Goal: Find specific page/section: Find specific page/section

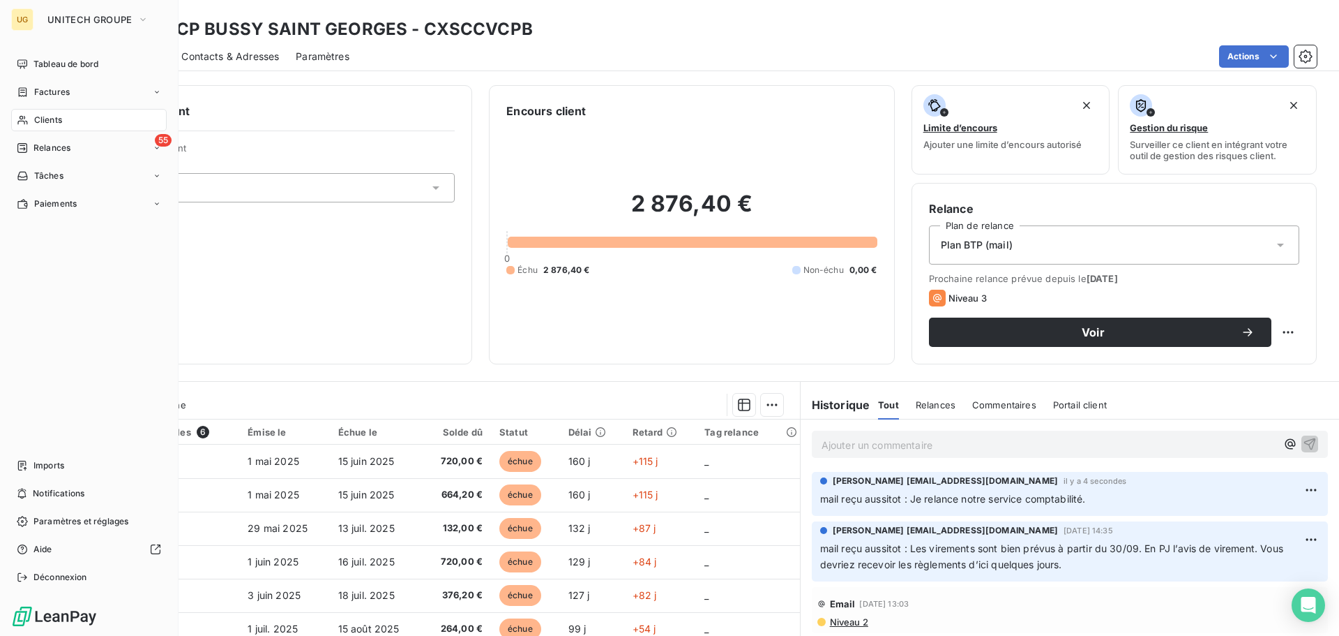
click at [51, 122] on span "Clients" at bounding box center [48, 120] width 28 height 13
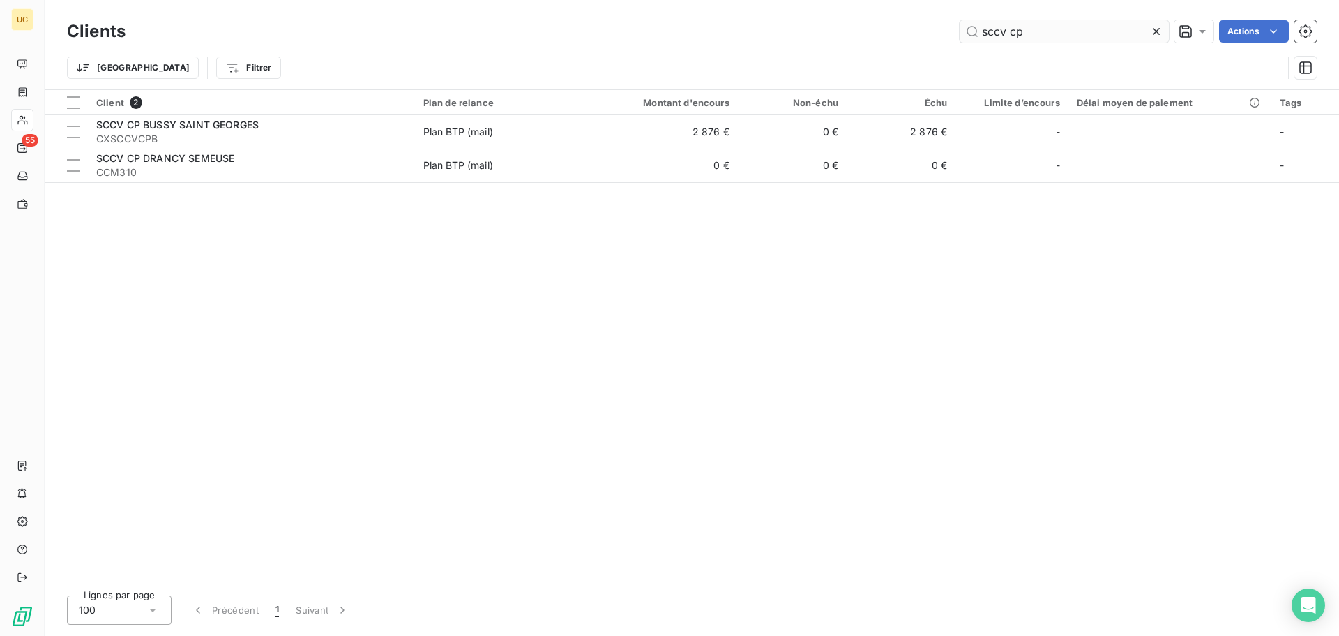
drag, startPoint x: 1011, startPoint y: 33, endPoint x: 1039, endPoint y: 36, distance: 28.0
click at [1039, 36] on input "sccv cp" at bounding box center [1064, 31] width 209 height 22
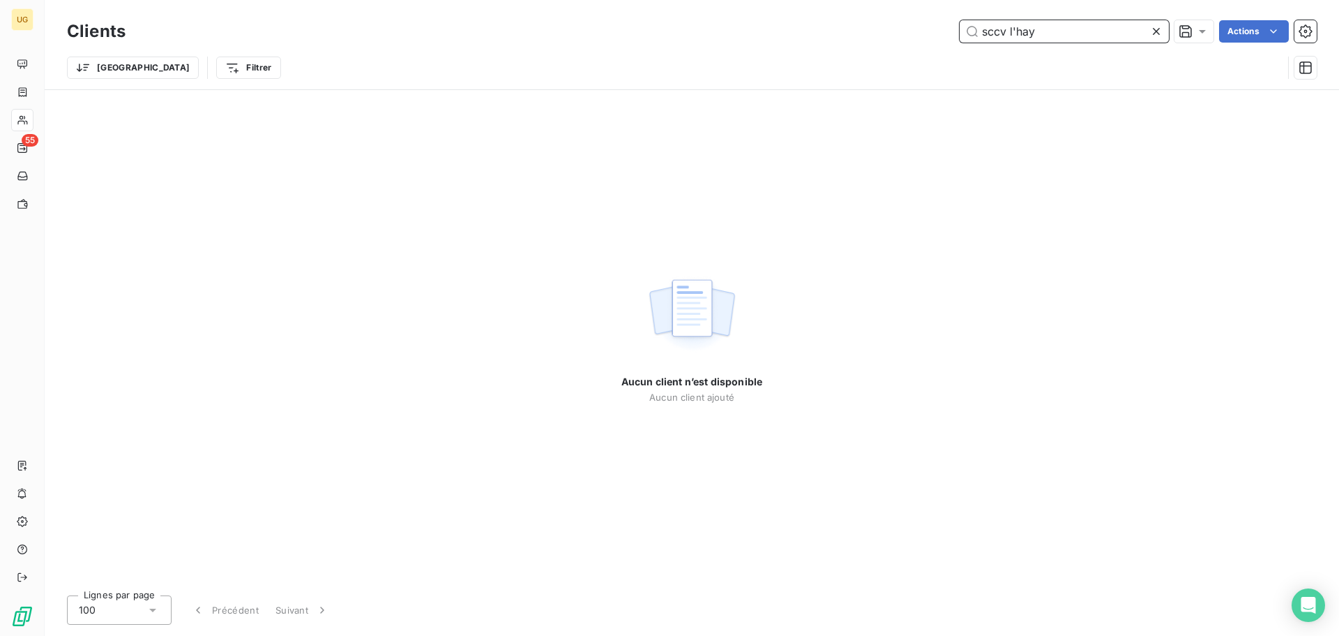
drag, startPoint x: 1081, startPoint y: 36, endPoint x: 928, endPoint y: 27, distance: 153.0
click at [928, 27] on div "sccv l'hay Actions" at bounding box center [729, 31] width 1175 height 22
paste input "S SCCV L'HAY LES ROSES CHEVILLY EDELIS"
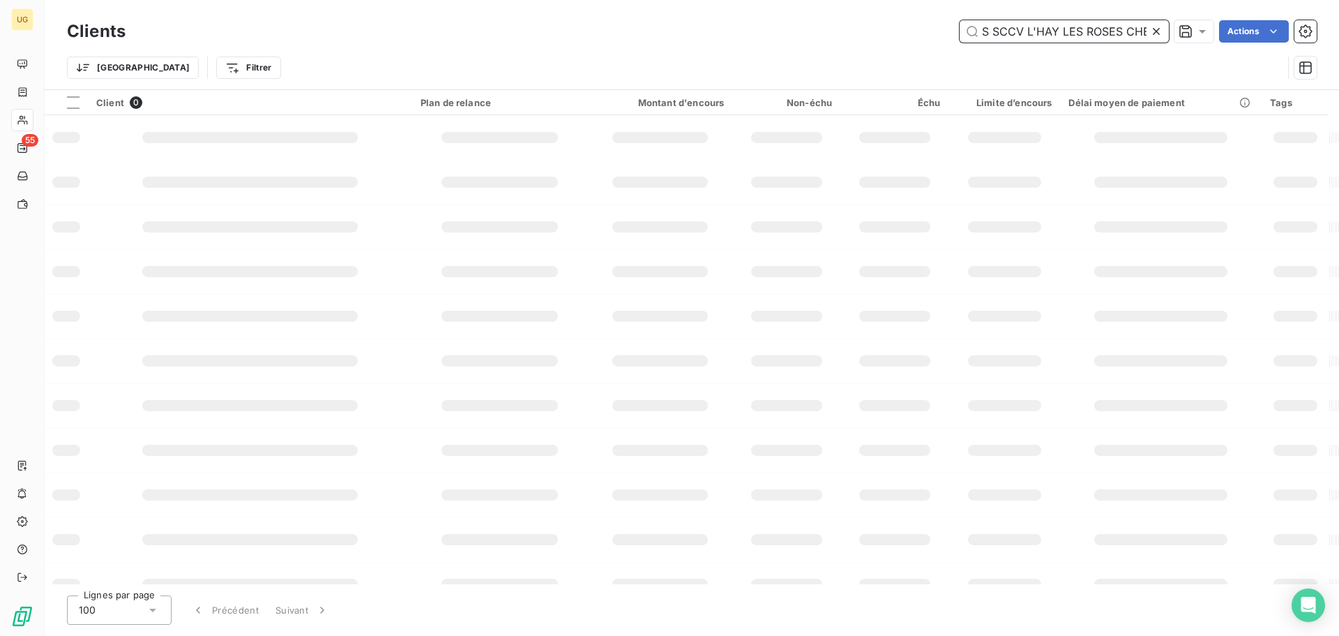
scroll to position [0, 72]
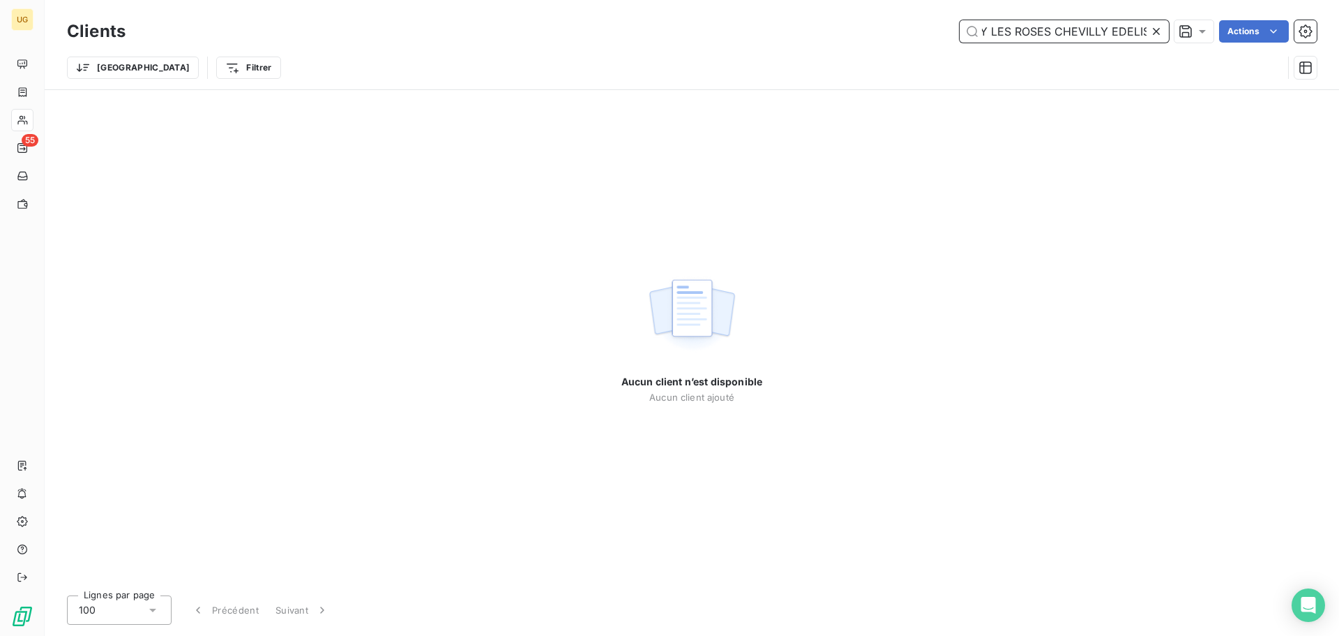
type input "S SCCV L'HAY LES ROSES CHEVILLY EDELIS"
click at [1157, 32] on icon at bounding box center [1157, 31] width 14 height 14
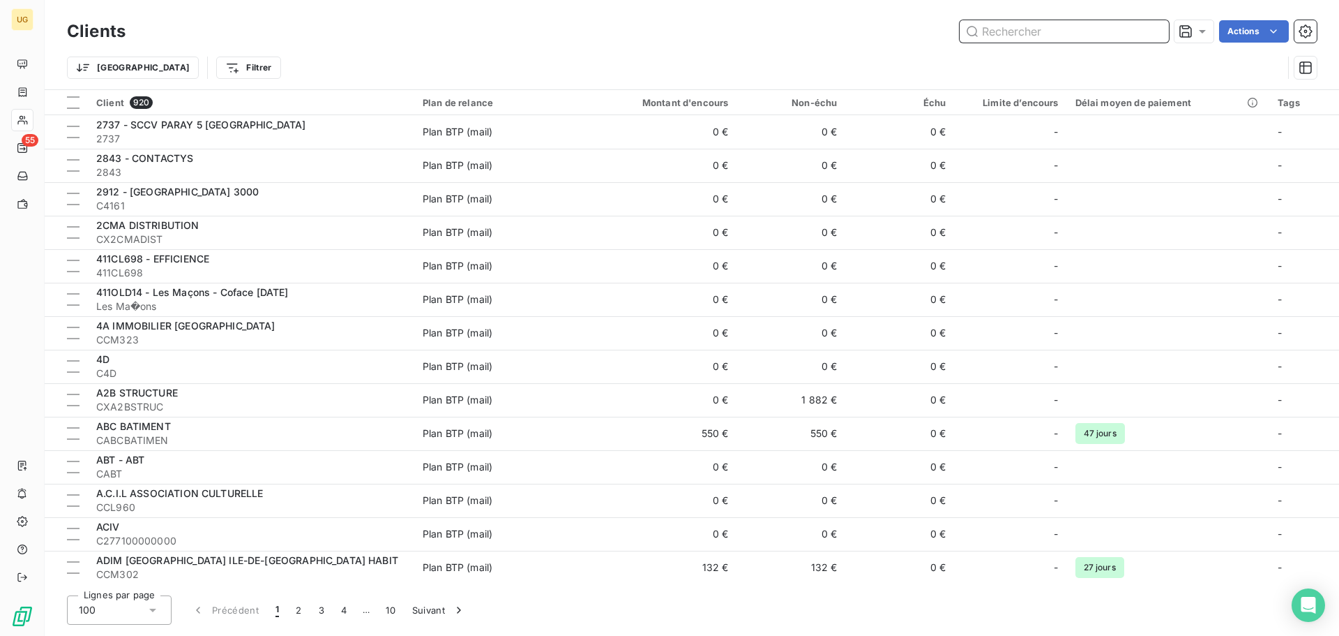
click at [1014, 31] on input "text" at bounding box center [1064, 31] width 209 height 22
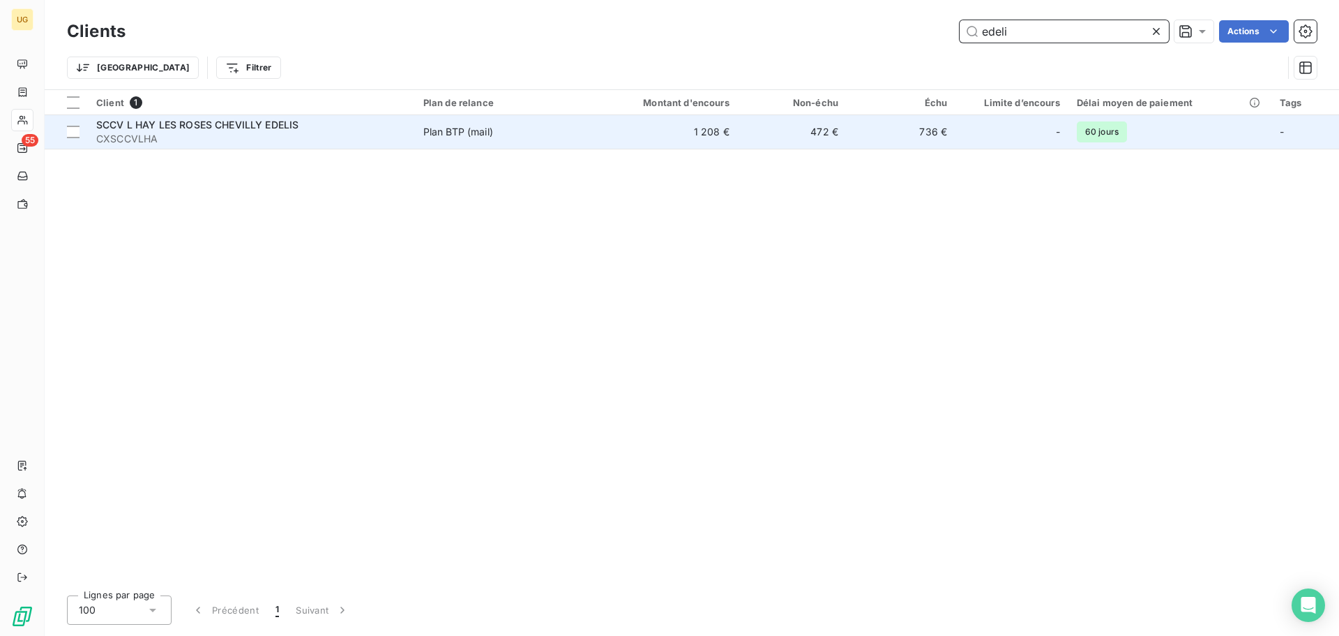
type input "edeli"
click at [692, 138] on td "1 208 €" at bounding box center [665, 131] width 146 height 33
